Goal: Information Seeking & Learning: Learn about a topic

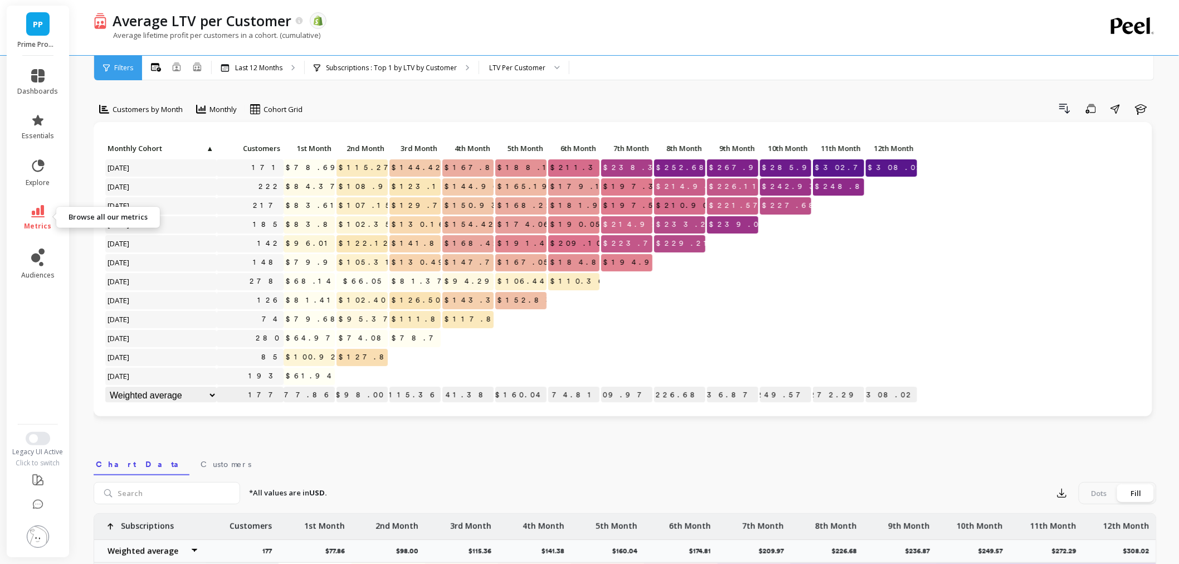
click at [31, 216] on icon at bounding box center [37, 211] width 13 height 12
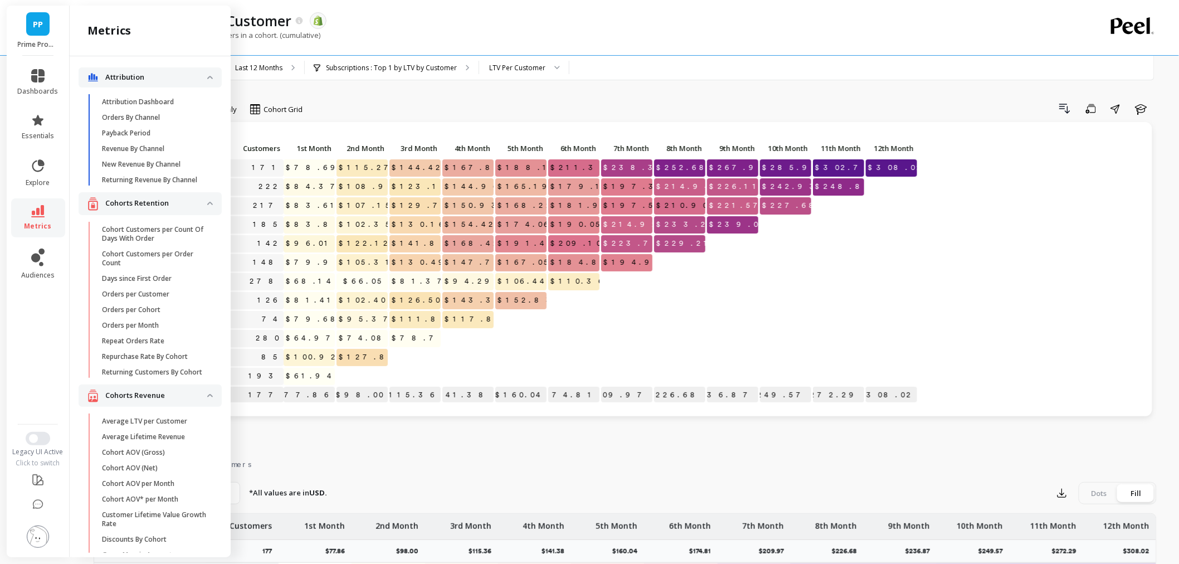
scroll to position [232, 0]
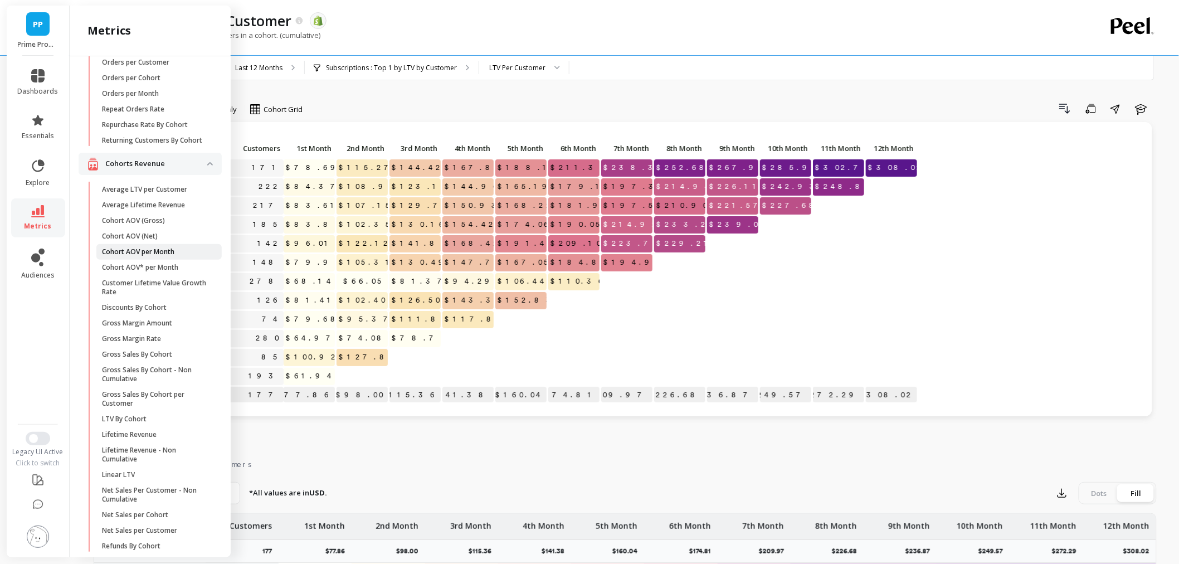
click at [132, 260] on link "Cohort AOV per Month" at bounding box center [158, 252] width 125 height 16
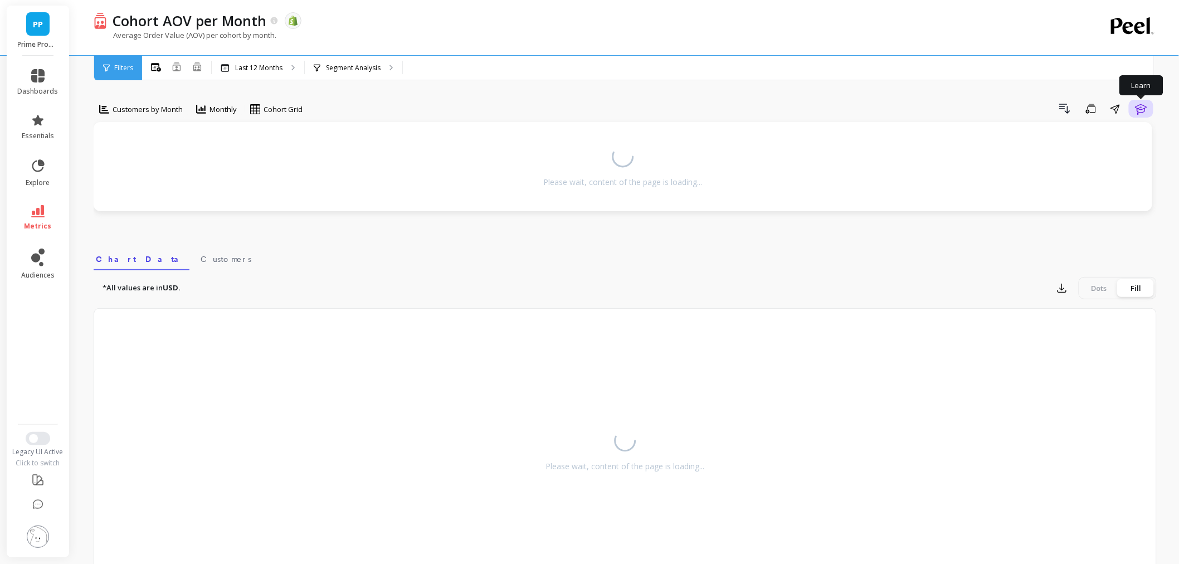
click at [1145, 106] on icon "button" at bounding box center [1141, 108] width 13 height 13
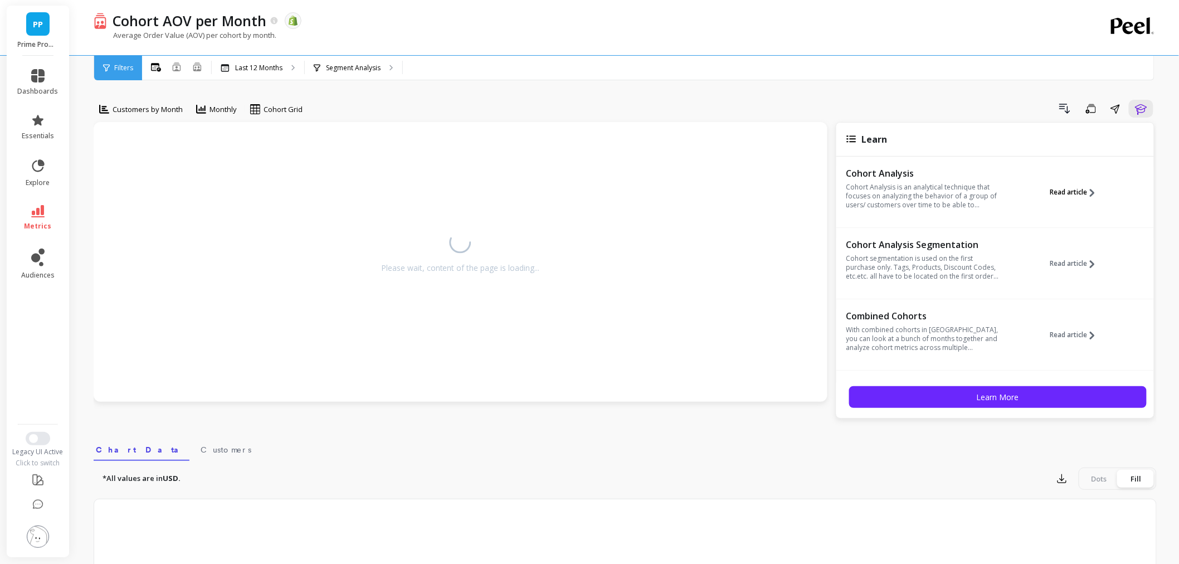
click at [1071, 191] on span "Read article" at bounding box center [1068, 192] width 37 height 9
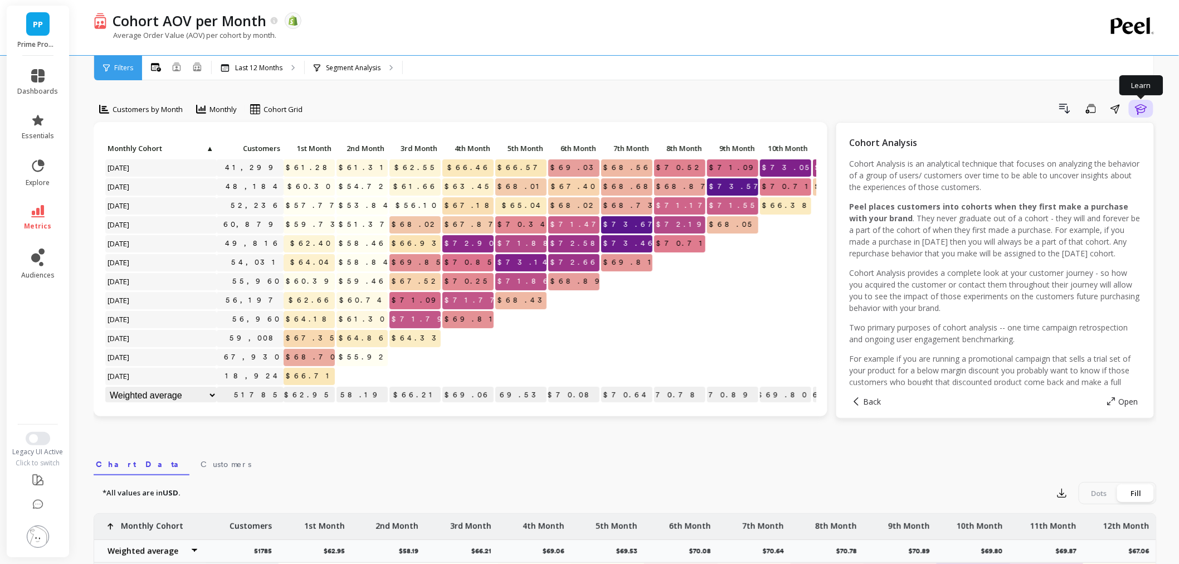
click at [1149, 112] on button "Learn" at bounding box center [1141, 109] width 25 height 18
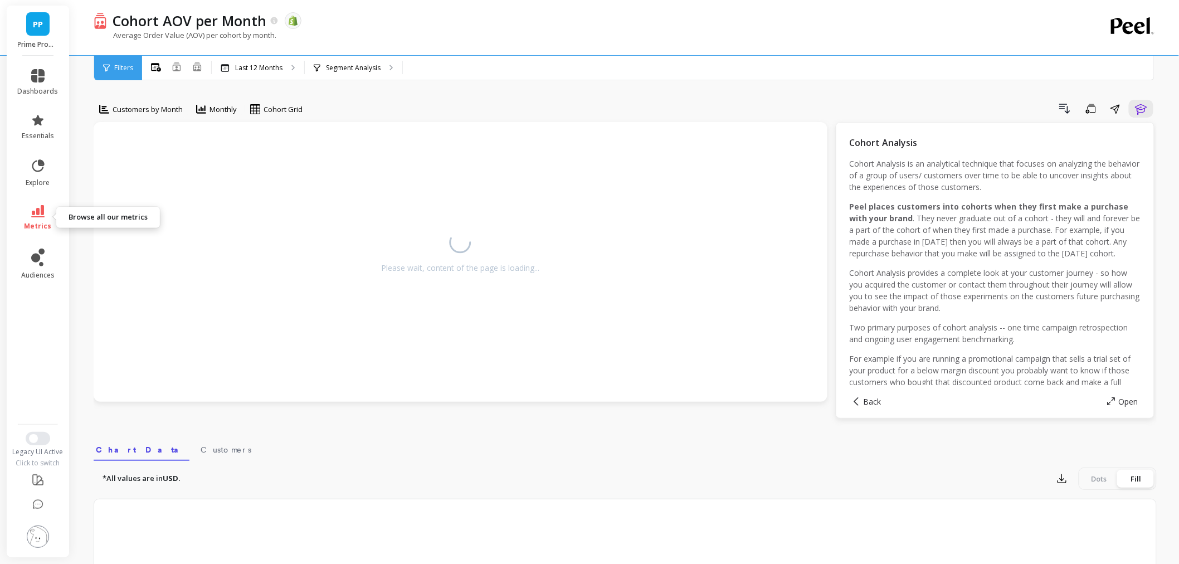
click at [31, 216] on icon at bounding box center [37, 211] width 13 height 12
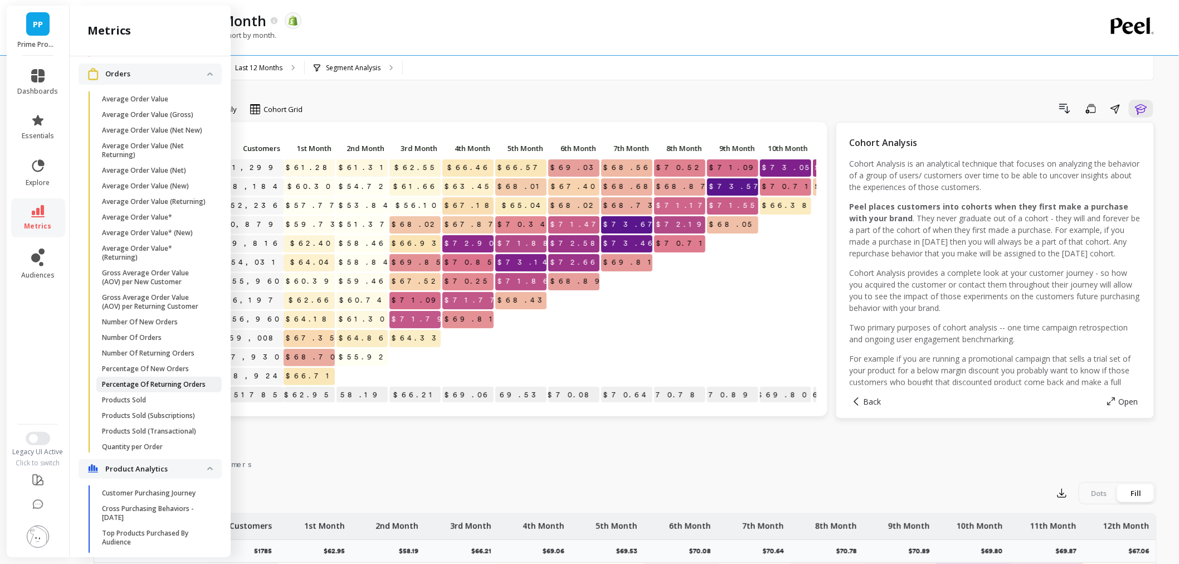
scroll to position [1780, 0]
click at [161, 105] on p "Average Order Value" at bounding box center [135, 100] width 66 height 9
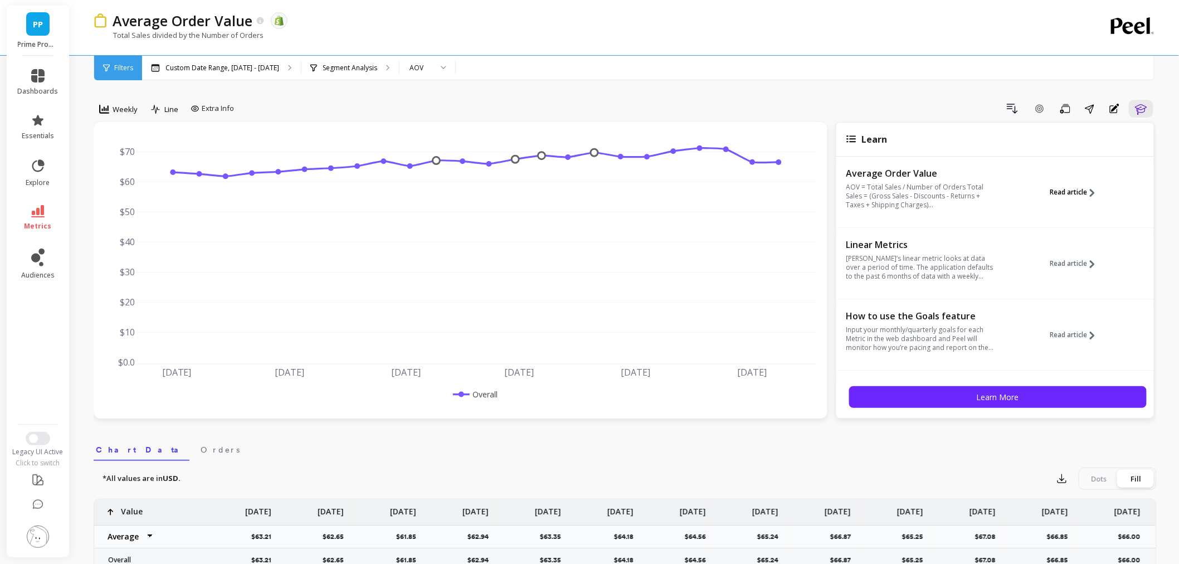
click at [1092, 193] on icon at bounding box center [1093, 193] width 8 height 8
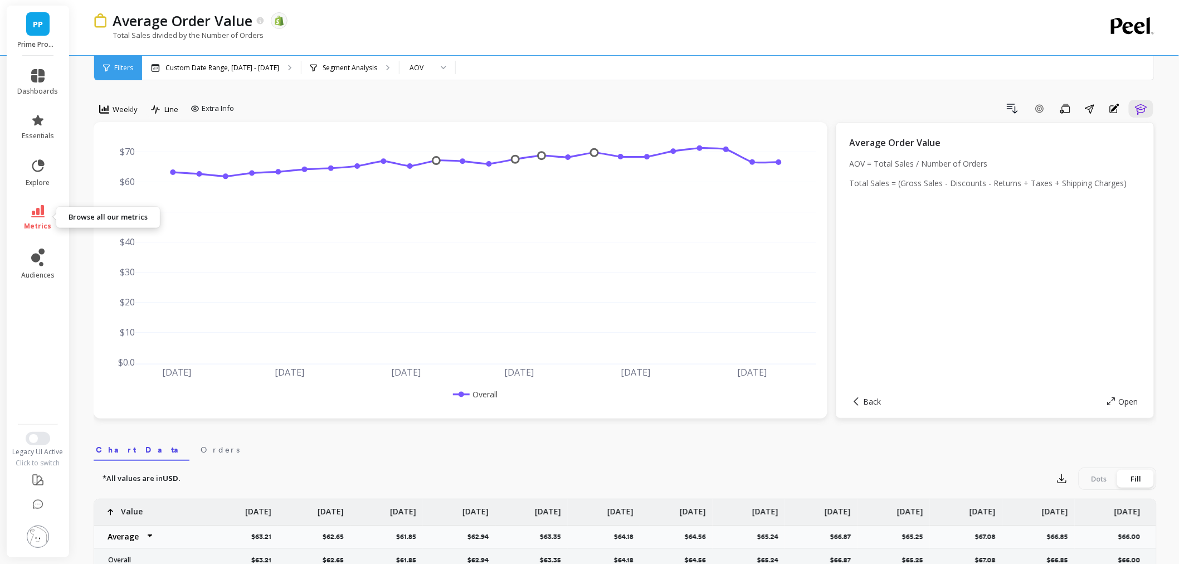
click at [26, 219] on link "metrics" at bounding box center [38, 218] width 41 height 26
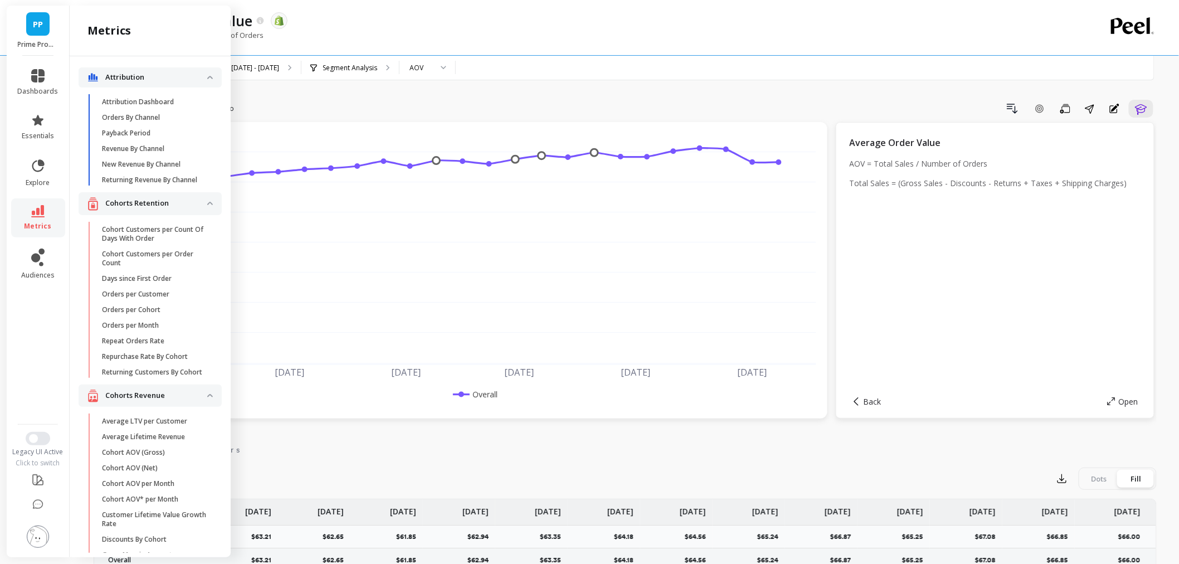
scroll to position [1780, 0]
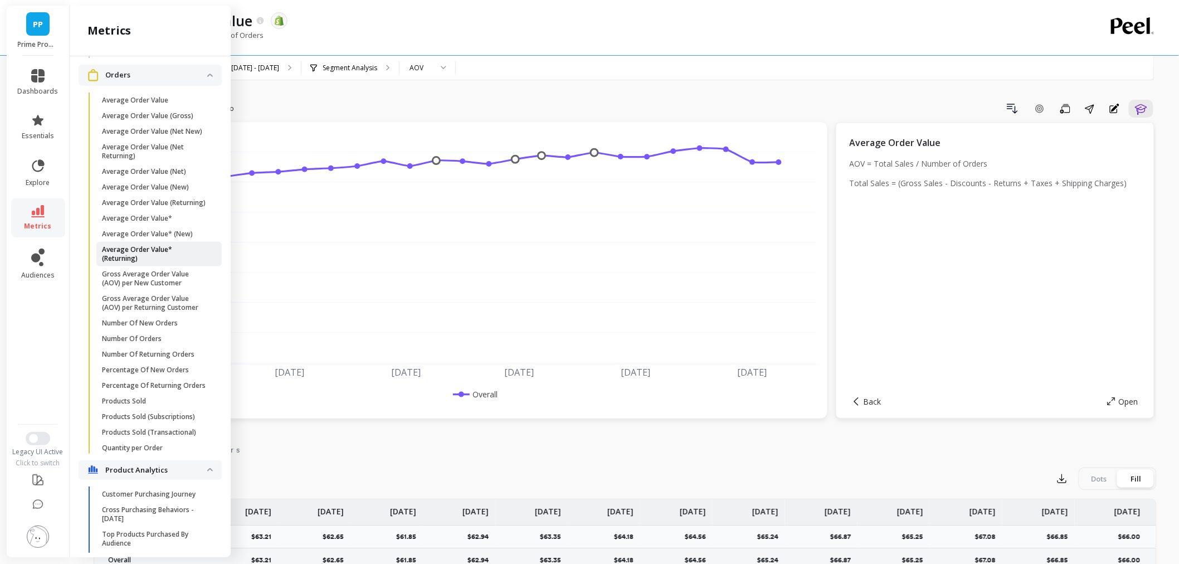
click at [126, 263] on p "Average Order Value* (Returning)" at bounding box center [155, 254] width 106 height 18
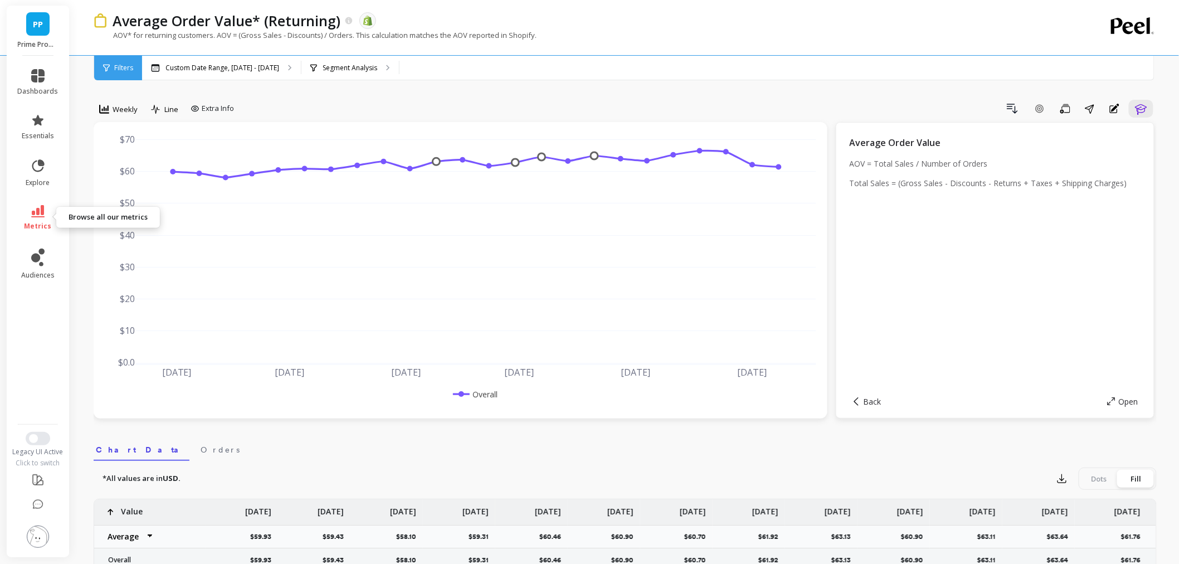
click at [28, 207] on link "metrics" at bounding box center [38, 218] width 41 height 26
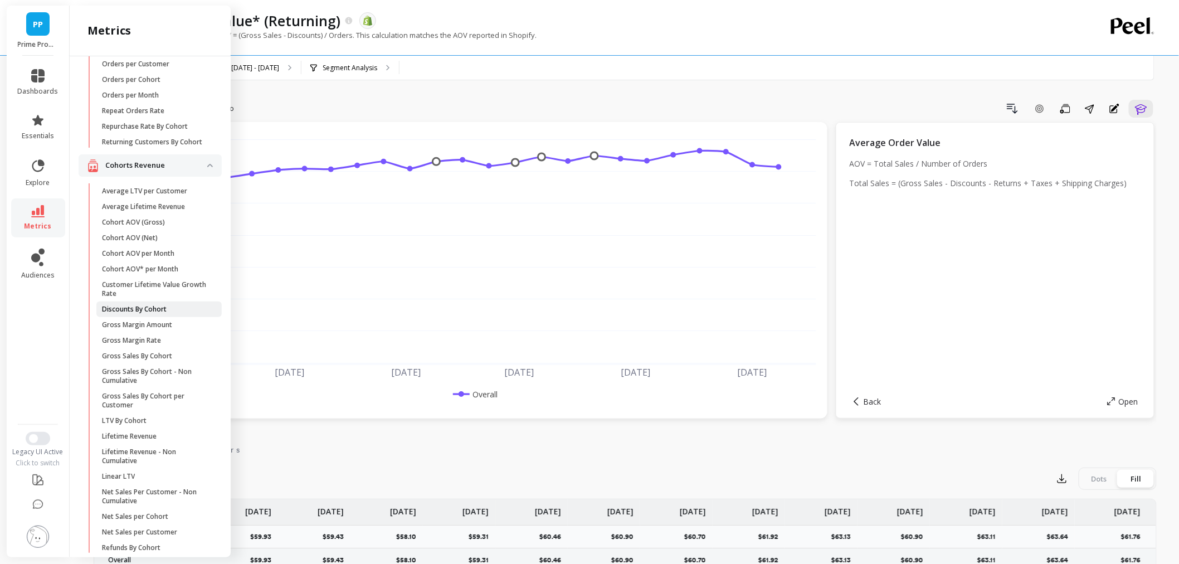
scroll to position [232, 0]
click at [163, 256] on p "Cohort AOV per Month" at bounding box center [138, 251] width 72 height 9
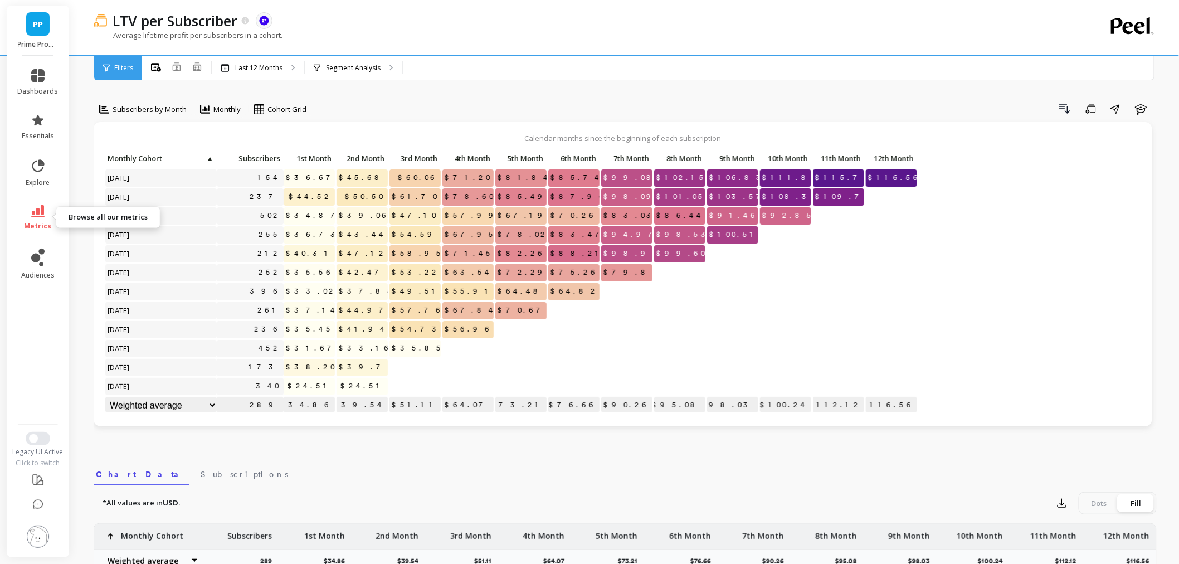
click at [46, 222] on span "metrics" at bounding box center [38, 226] width 27 height 9
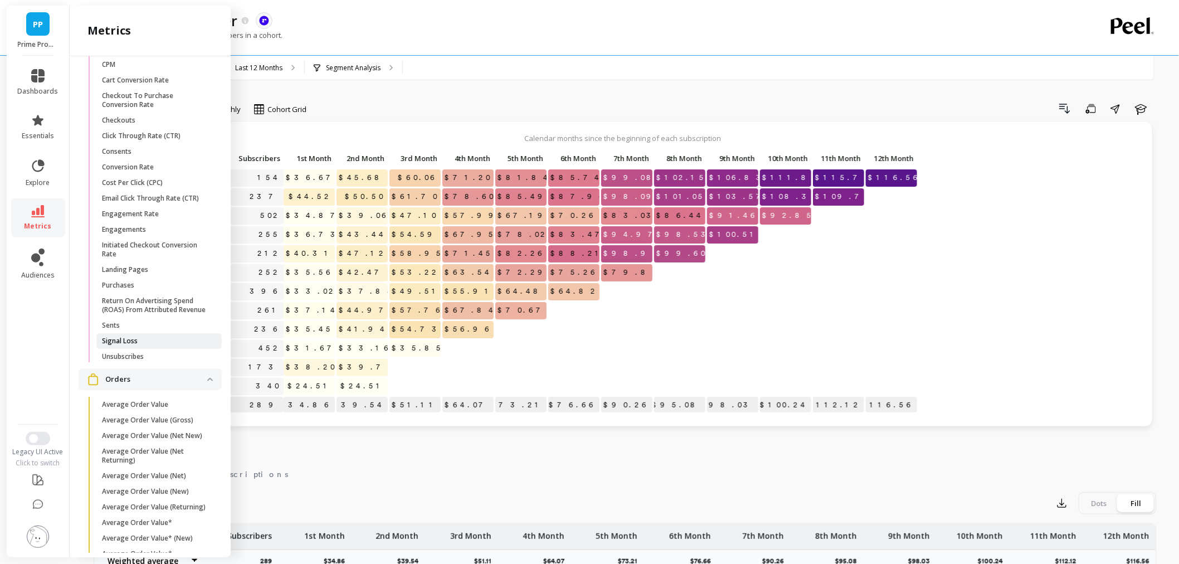
scroll to position [1656, 0]
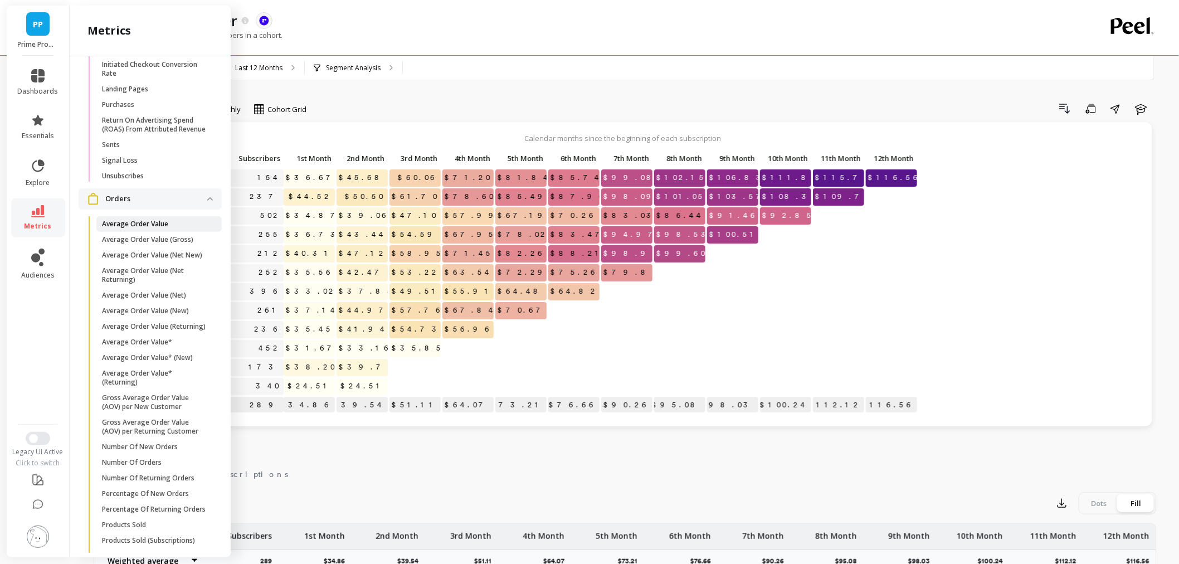
click at [148, 229] on p "Average Order Value" at bounding box center [135, 224] width 66 height 9
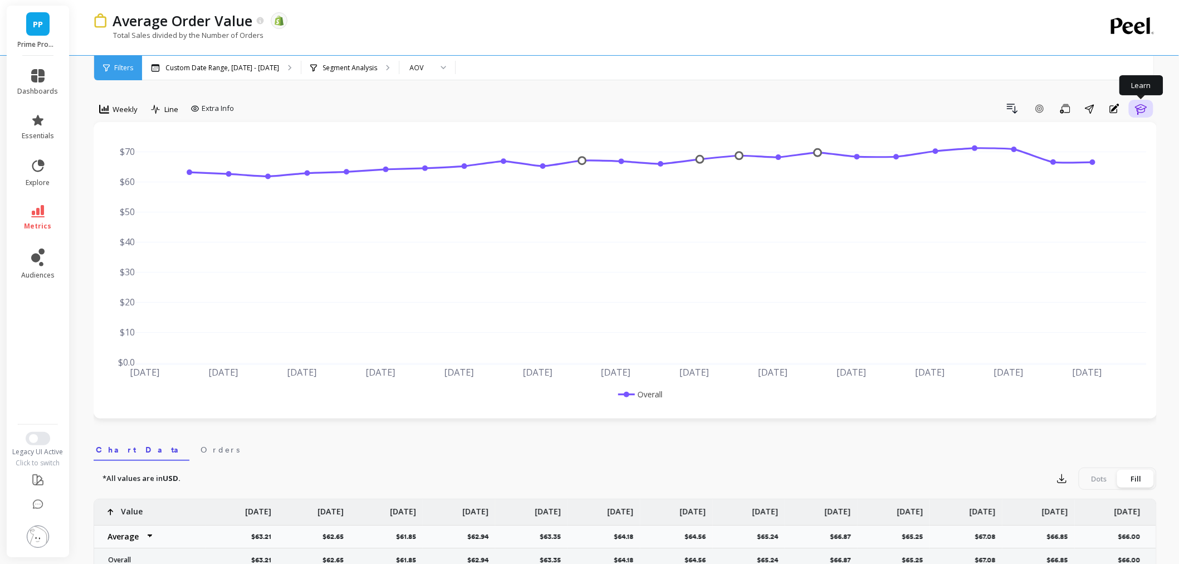
click at [1138, 108] on icon "button" at bounding box center [1141, 109] width 12 height 11
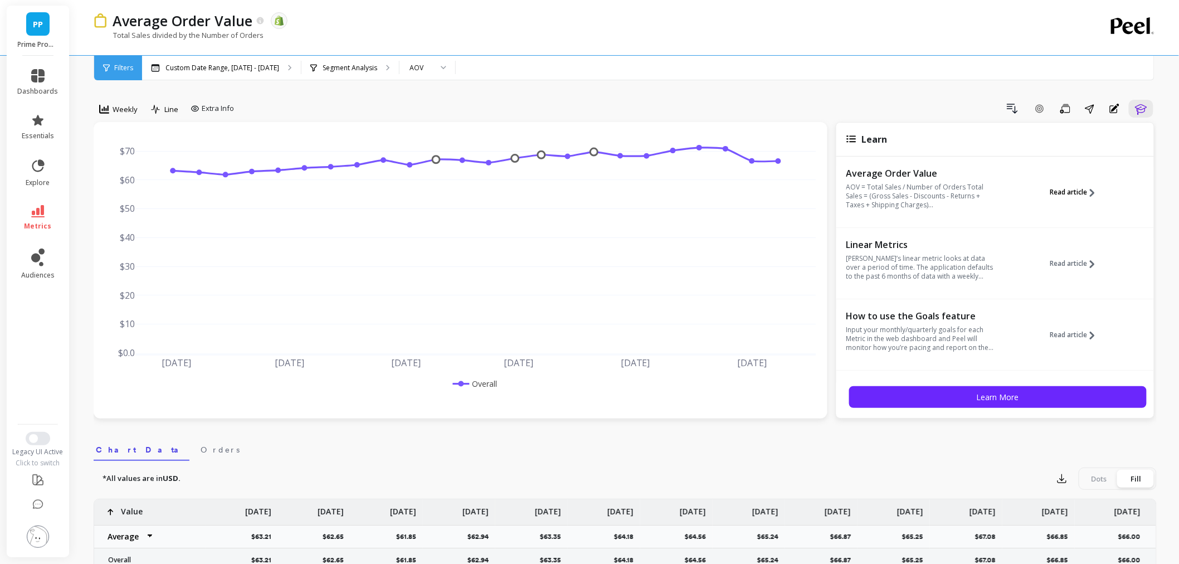
click at [1074, 196] on span "Read article" at bounding box center [1068, 192] width 37 height 9
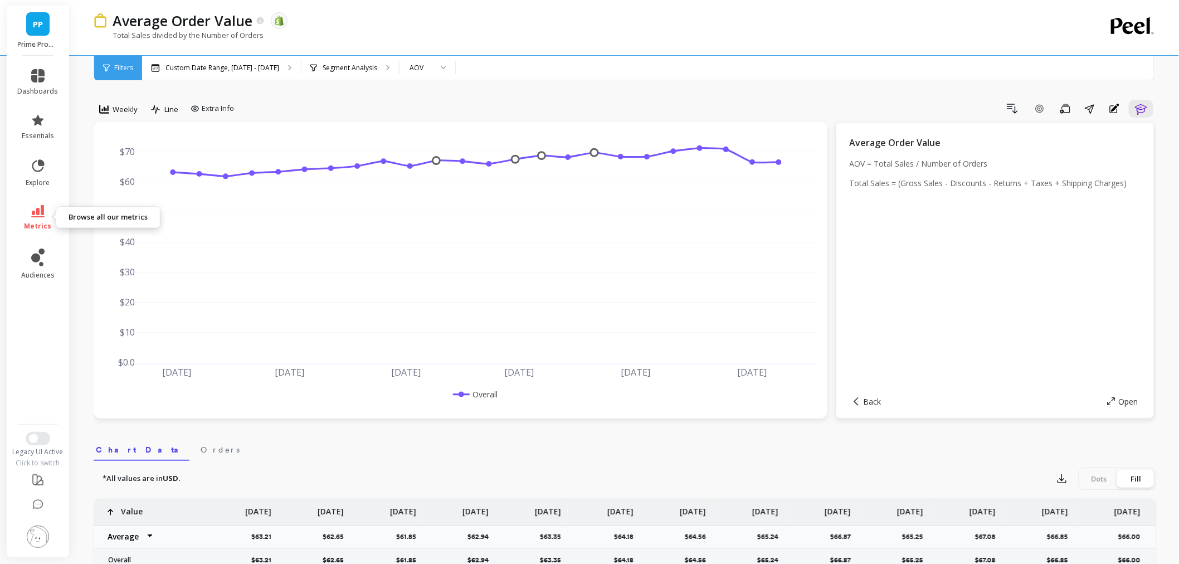
click at [32, 220] on link "metrics" at bounding box center [38, 218] width 41 height 26
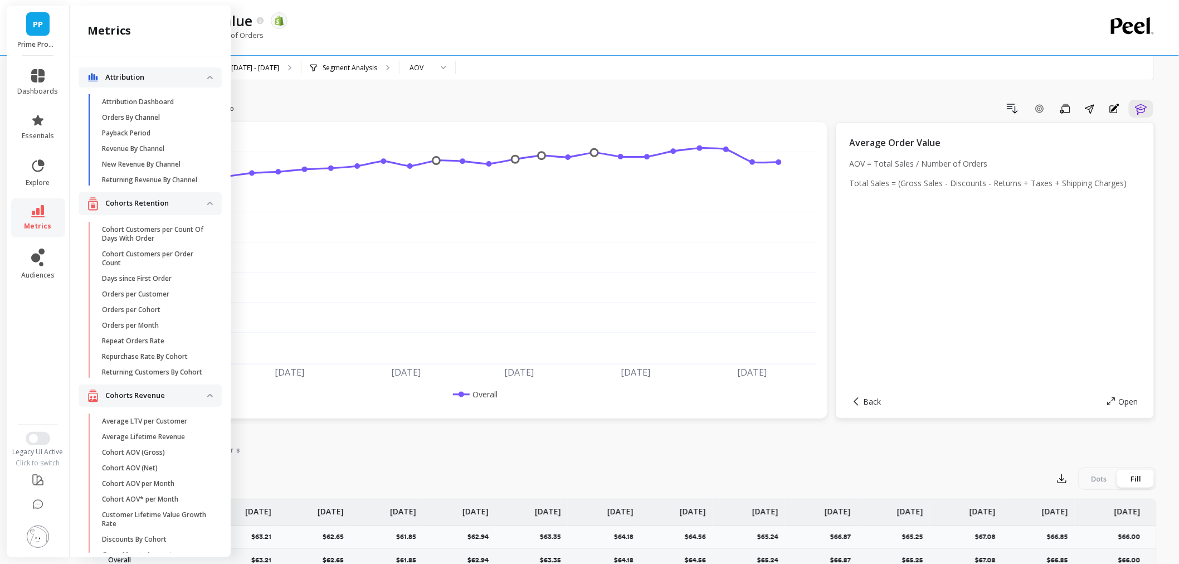
scroll to position [1656, 0]
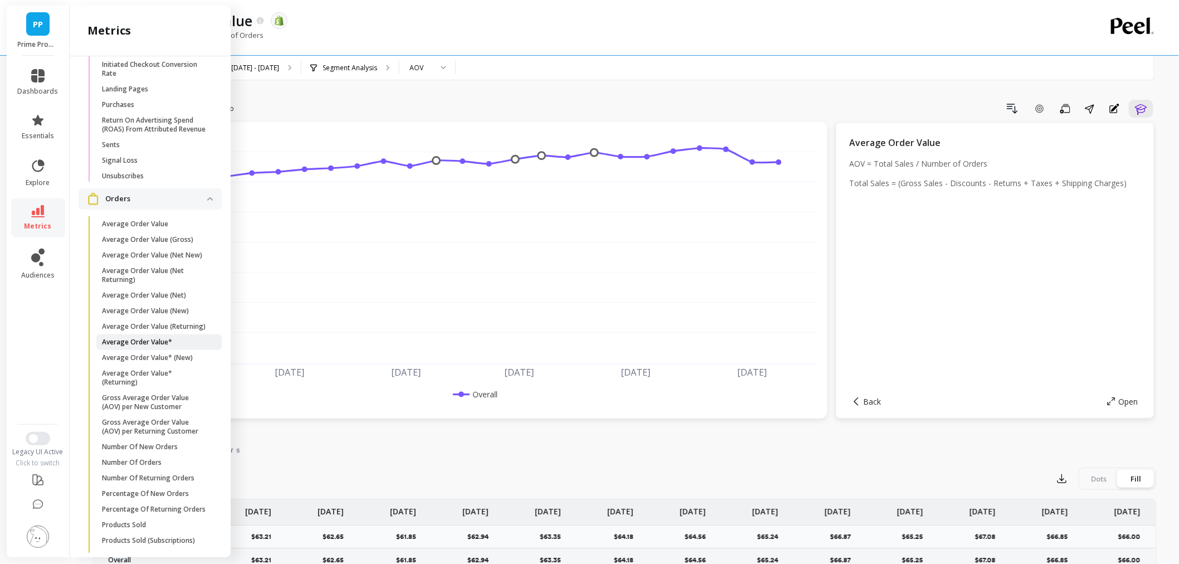
click at [174, 347] on span "Average Order Value*" at bounding box center [155, 342] width 106 height 9
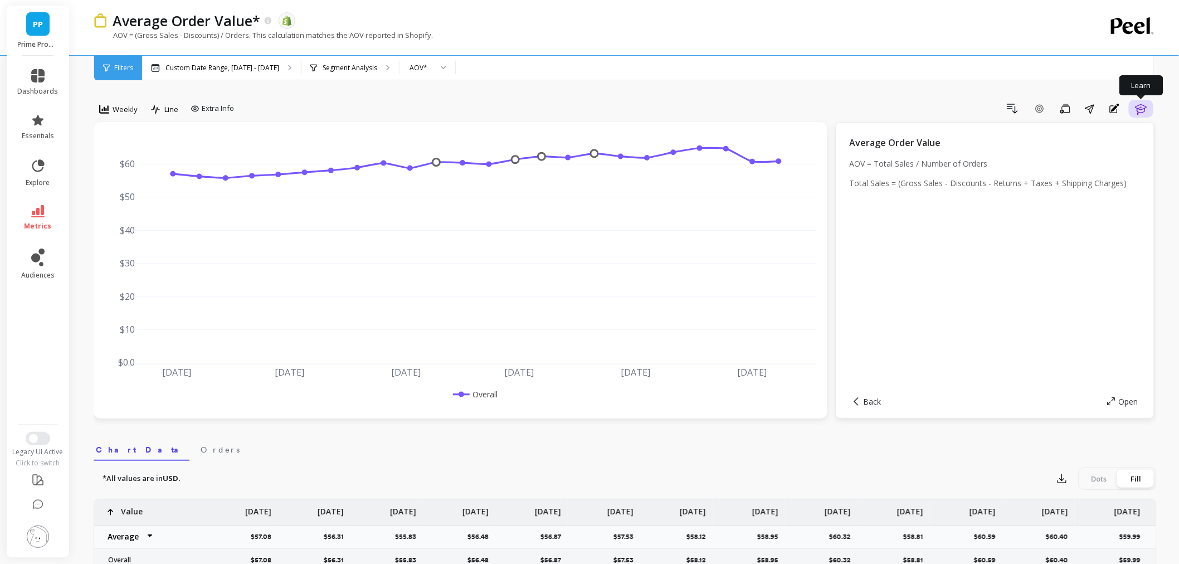
click at [1141, 107] on icon "button" at bounding box center [1141, 109] width 12 height 11
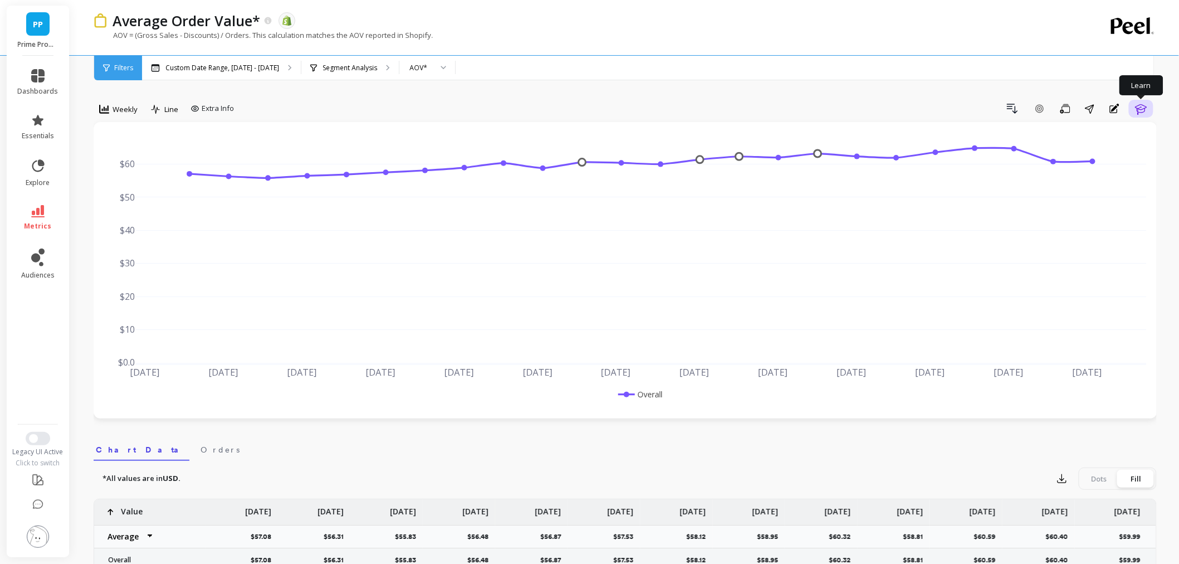
click at [1146, 107] on icon "button" at bounding box center [1141, 109] width 12 height 11
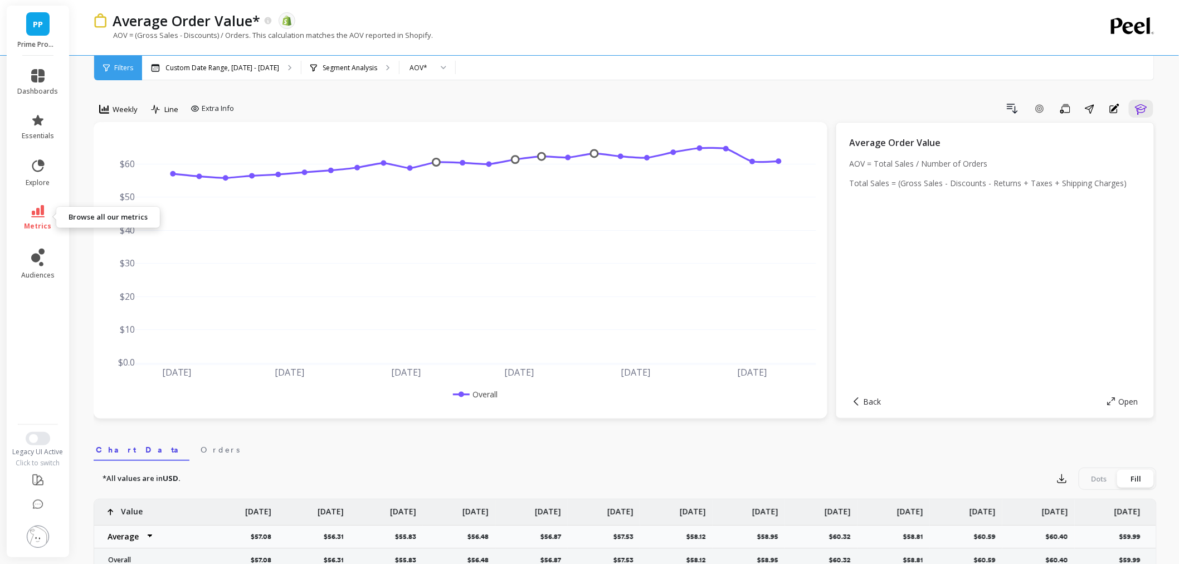
click at [47, 220] on link "metrics" at bounding box center [38, 218] width 41 height 26
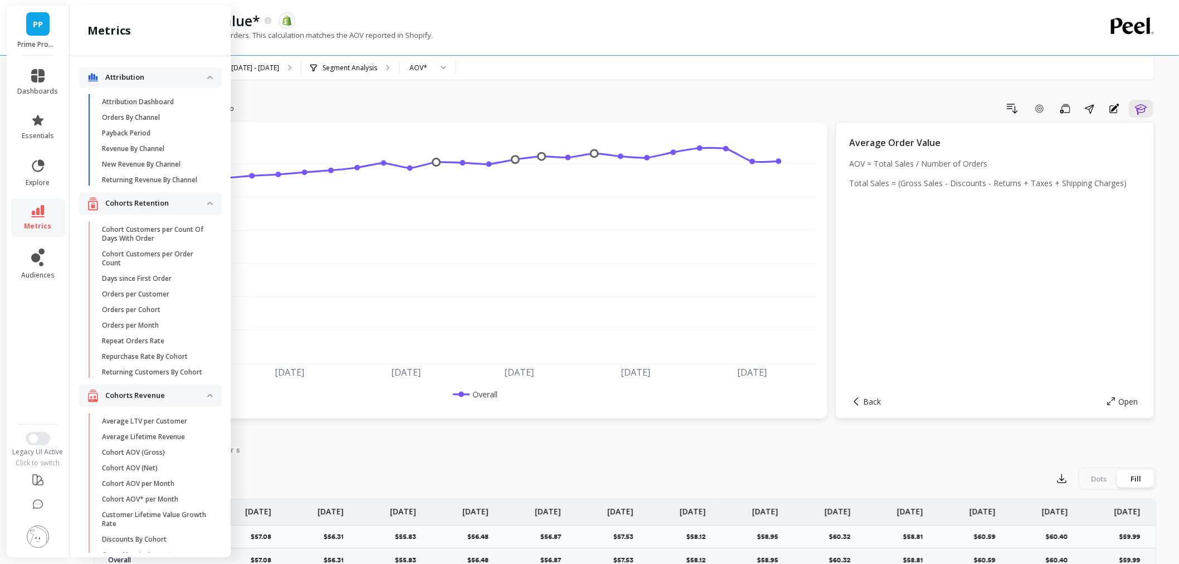
scroll to position [1656, 0]
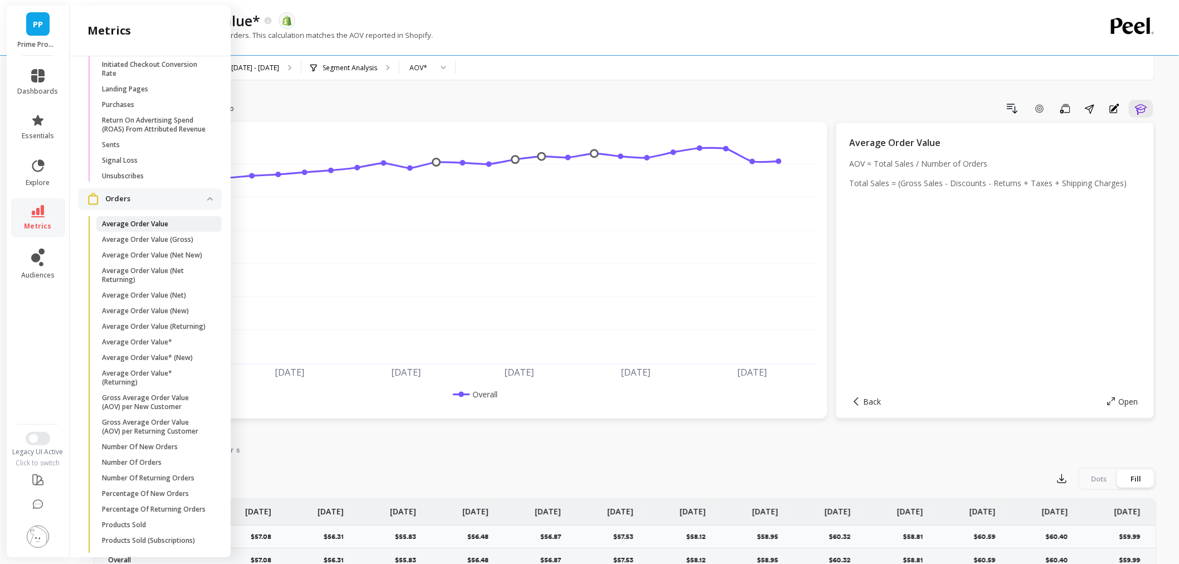
click at [171, 229] on span "Average Order Value" at bounding box center [155, 224] width 106 height 9
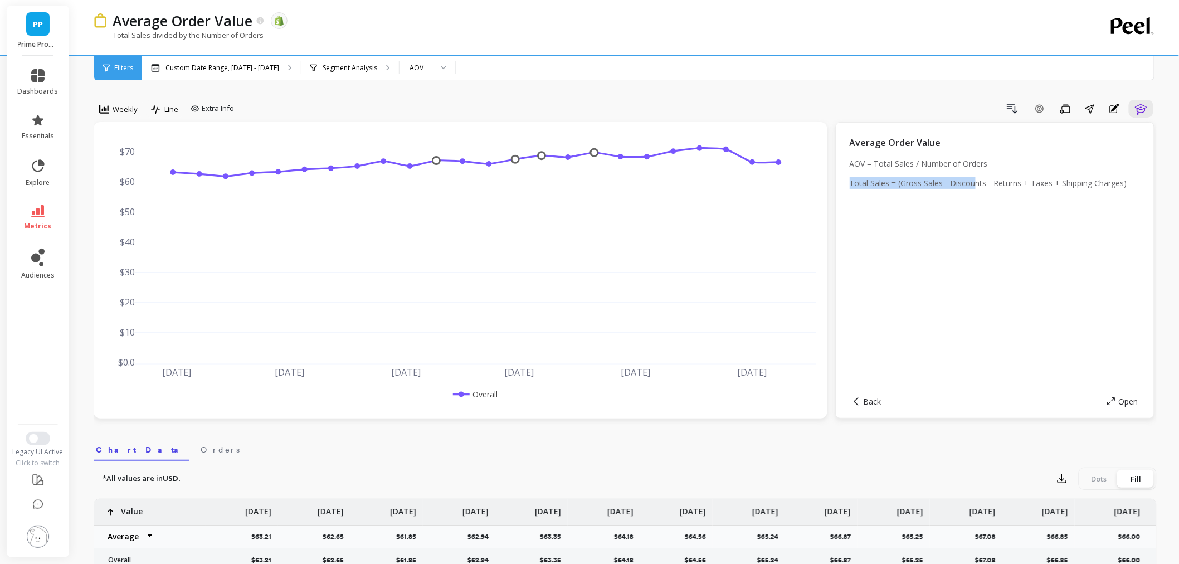
drag, startPoint x: 847, startPoint y: 182, endPoint x: 899, endPoint y: 171, distance: 53.1
click at [968, 175] on div "Average Order Value AOV = Total Sales / Number of Orders Total Sales = (Gross S…" at bounding box center [995, 270] width 319 height 297
drag, startPoint x: 850, startPoint y: 162, endPoint x: 1126, endPoint y: 184, distance: 276.7
click at [1126, 184] on div "AOV = Total Sales / Number of Orders Total Sales = (Gross Sales - Discounts - R…" at bounding box center [995, 177] width 291 height 39
copy div "AOV = Total Sales / Number of Orders Total Sales = (Gross Sales - Discounts - R…"
